Goal: Find specific page/section: Find specific page/section

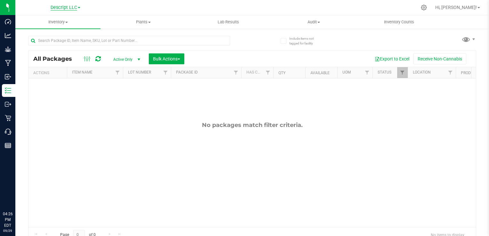
click at [71, 7] on span "Descript LLC" at bounding box center [64, 8] width 27 height 6
click at [81, 38] on link "Green [PERSON_NAME] Venture LLC." at bounding box center [65, 39] width 93 height 9
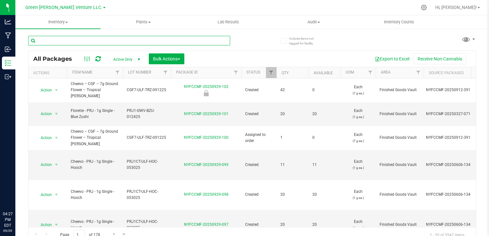
click at [109, 41] on input "text" at bounding box center [129, 41] width 202 height 10
click at [118, 73] on span "Filter" at bounding box center [117, 72] width 5 height 5
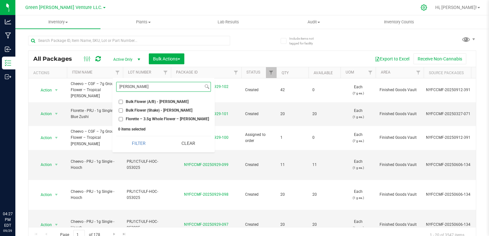
type input "[PERSON_NAME]"
click at [429, 6] on div at bounding box center [424, 7] width 9 height 7
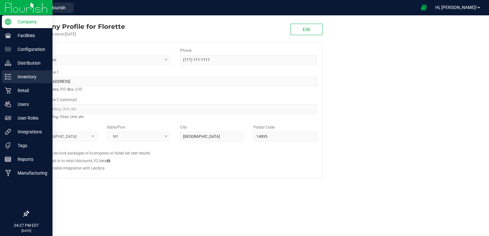
click at [12, 72] on div "Inventory" at bounding box center [27, 76] width 51 height 13
